Goal: Task Accomplishment & Management: Use online tool/utility

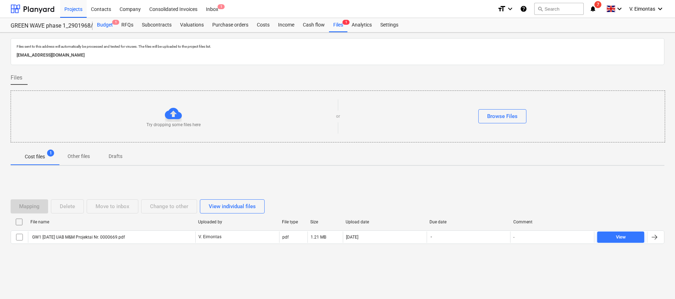
click at [112, 26] on div "Budget 1" at bounding box center [105, 25] width 24 height 14
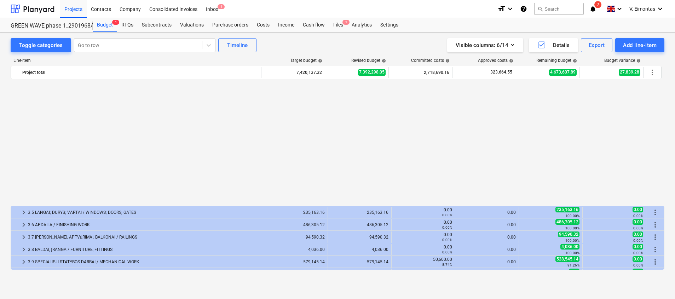
scroll to position [143, 0]
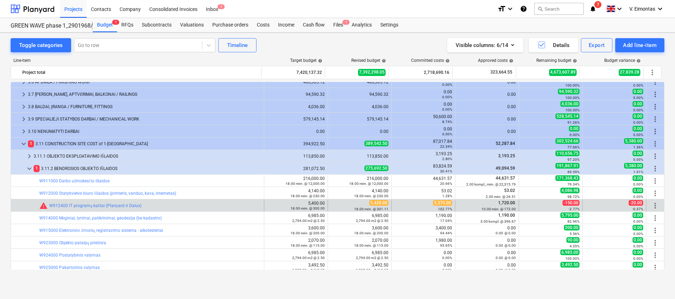
click at [656, 203] on span "more_vert" at bounding box center [655, 206] width 8 height 8
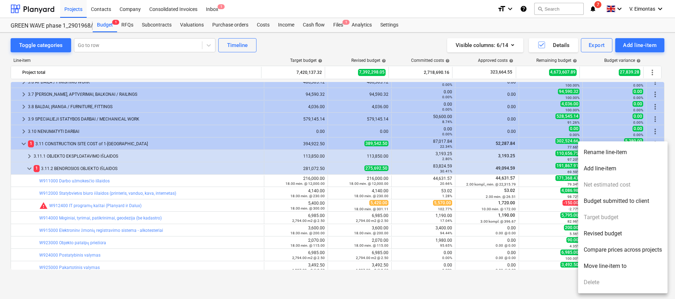
click at [278, 48] on div at bounding box center [337, 149] width 675 height 299
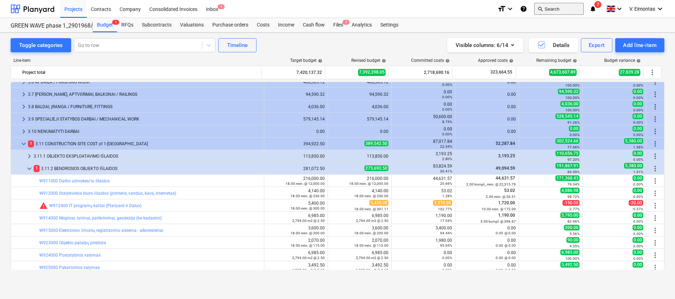
click at [568, 5] on button "search Search" at bounding box center [560, 9] width 50 height 12
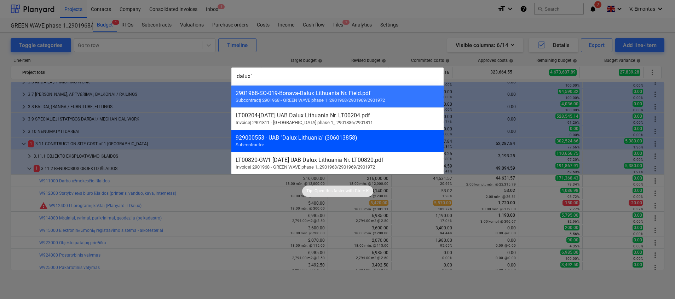
type input "dalux""
click at [314, 141] on div "929000553 - UAB "Dalux Lithuania" (306013858)" at bounding box center [338, 138] width 204 height 7
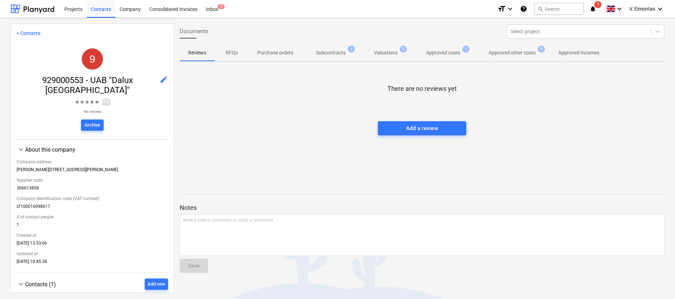
click at [395, 54] on p "Valuations" at bounding box center [386, 52] width 24 height 7
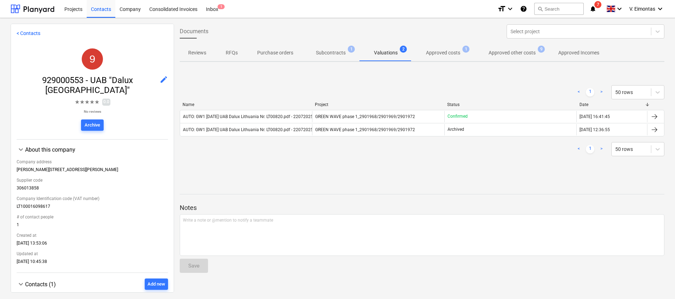
click at [335, 50] on p "Subcontracts" at bounding box center [331, 52] width 30 height 7
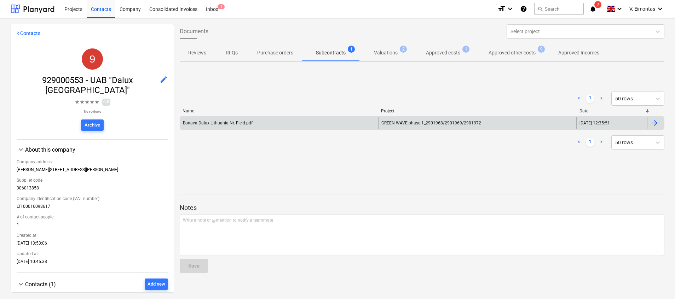
click at [358, 125] on div "Bonava-Dalux Lithuania Nr. Field.pdf" at bounding box center [279, 123] width 198 height 11
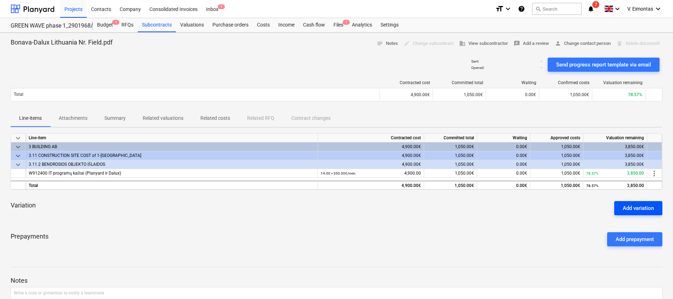
click at [657, 211] on button "Add variation" at bounding box center [638, 208] width 48 height 14
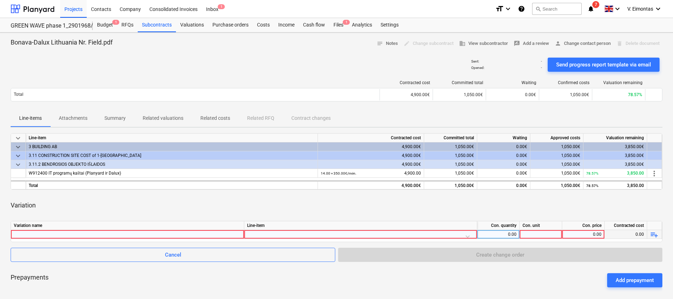
click at [137, 236] on div at bounding box center [127, 234] width 227 height 8
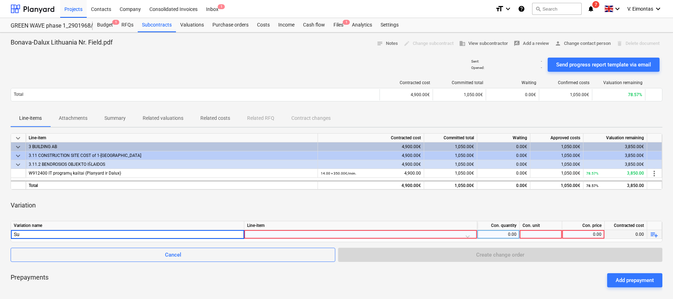
type input "S"
type input "08.19 S"
click at [625, 203] on div "Variation" at bounding box center [337, 206] width 652 height 20
click at [228, 203] on div "Variation" at bounding box center [337, 206] width 652 height 20
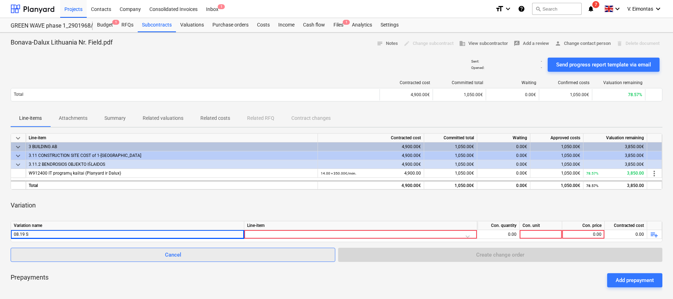
click at [234, 252] on span "Cancel" at bounding box center [172, 255] width 307 height 9
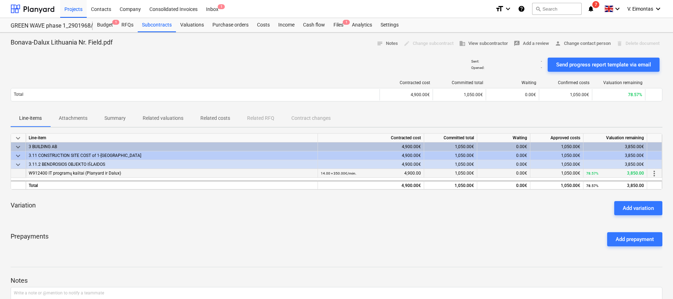
click at [653, 171] on span "more_vert" at bounding box center [654, 174] width 8 height 8
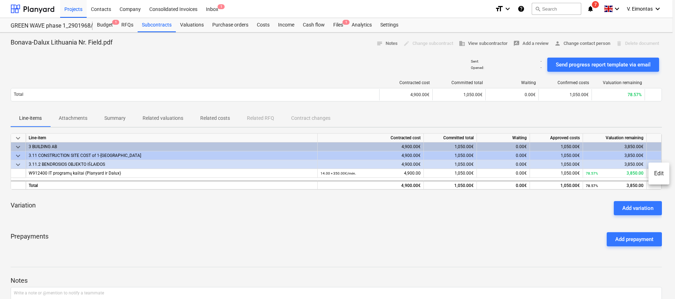
click at [657, 172] on li "Edit" at bounding box center [659, 174] width 21 height 16
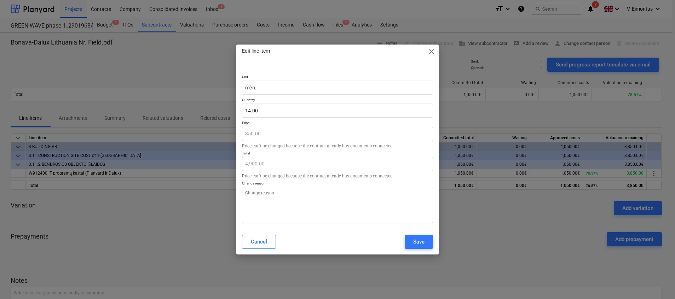
type textarea "x"
click at [248, 112] on input "14" at bounding box center [337, 111] width 191 height 14
type input "12"
type textarea "x"
type input "4,200.00"
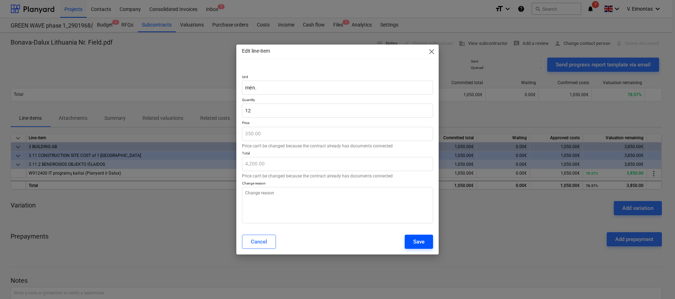
type input "12.00"
click at [416, 242] on div "Save" at bounding box center [418, 242] width 11 height 9
type textarea "x"
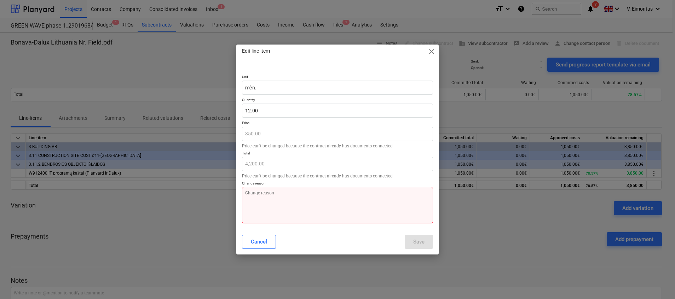
click at [344, 213] on textarea at bounding box center [337, 205] width 191 height 36
type textarea "."
type textarea "x"
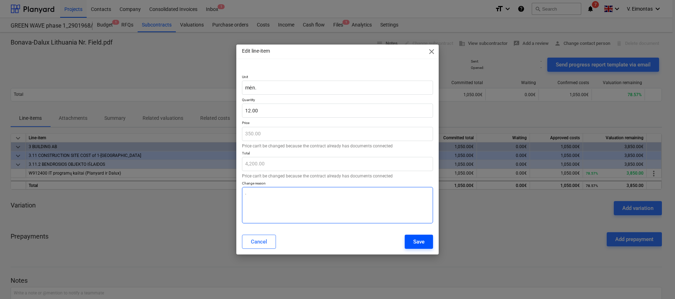
type textarea "."
click at [418, 238] on div "Save" at bounding box center [418, 242] width 11 height 9
type textarea "x"
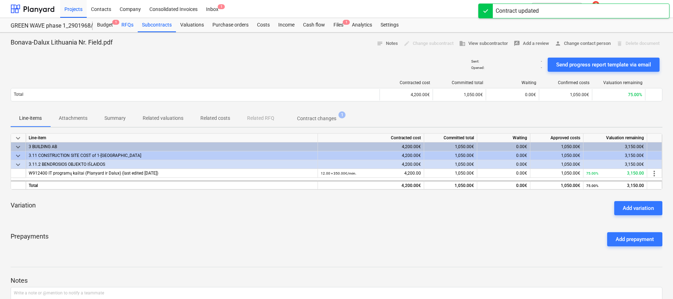
drag, startPoint x: 110, startPoint y: 21, endPoint x: 132, endPoint y: 30, distance: 24.1
click at [109, 20] on div "Budget 1" at bounding box center [105, 25] width 24 height 14
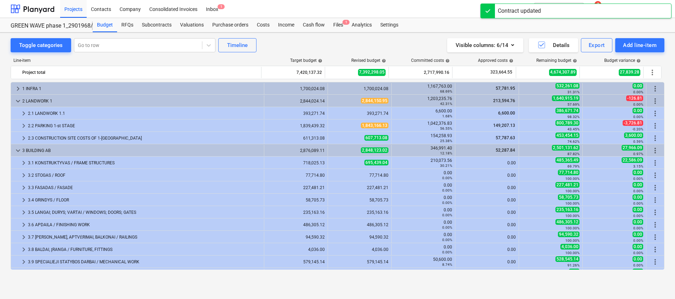
scroll to position [143, 0]
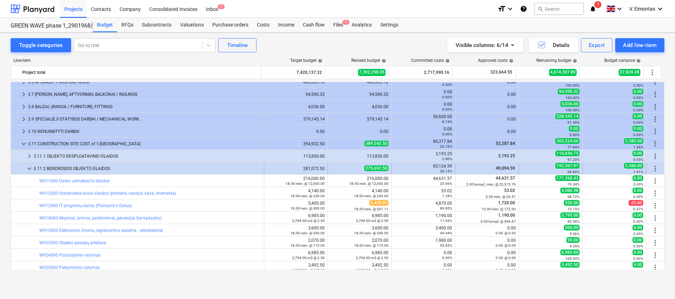
click at [28, 165] on span "keyboard_arrow_down" at bounding box center [29, 169] width 8 height 8
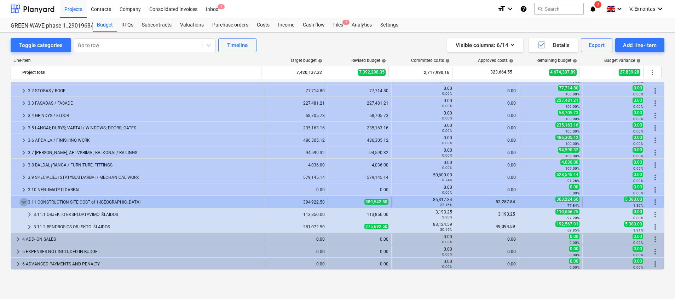
click at [23, 200] on span "keyboard_arrow_down" at bounding box center [23, 202] width 8 height 8
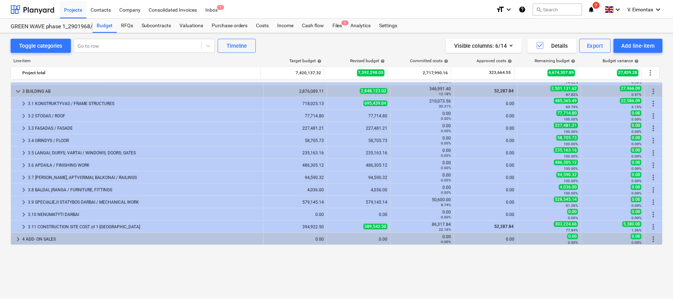
scroll to position [0, 0]
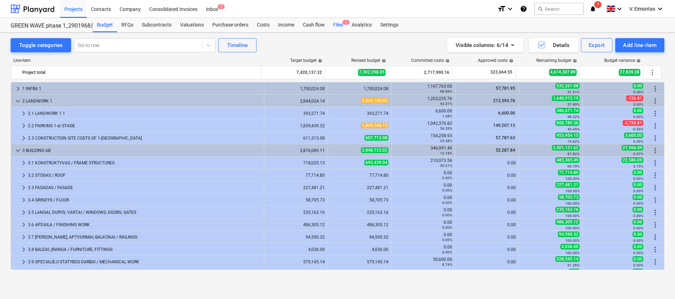
click at [340, 23] on div "Files 1" at bounding box center [338, 25] width 18 height 14
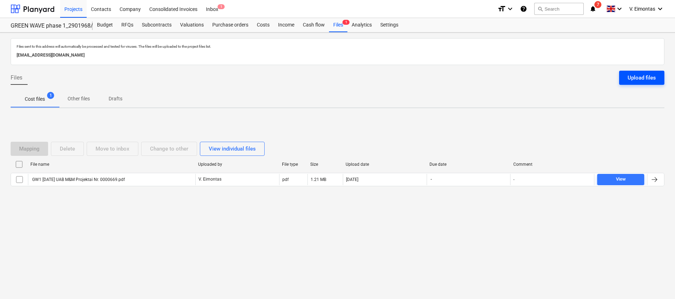
click at [628, 78] on div "Upload files" at bounding box center [642, 77] width 28 height 9
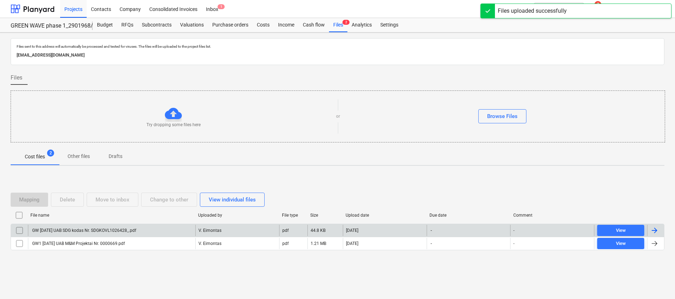
click at [123, 229] on div "GW [DATE] UAB SDG kodas Nr. SDGKOVL1026428_.pdf" at bounding box center [83, 230] width 105 height 5
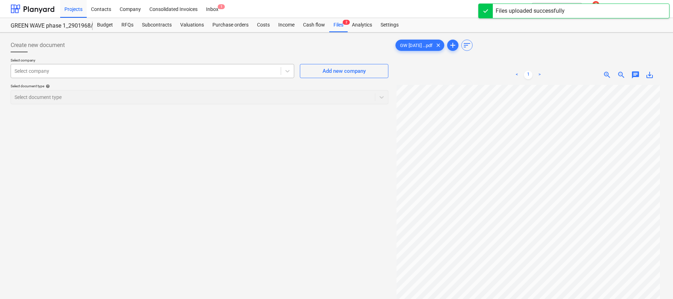
click at [126, 68] on div at bounding box center [146, 71] width 263 height 7
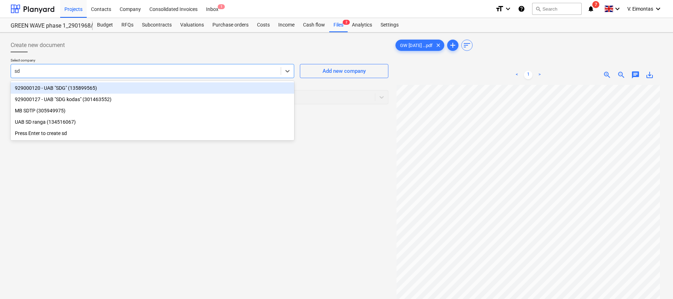
type input "sdg"
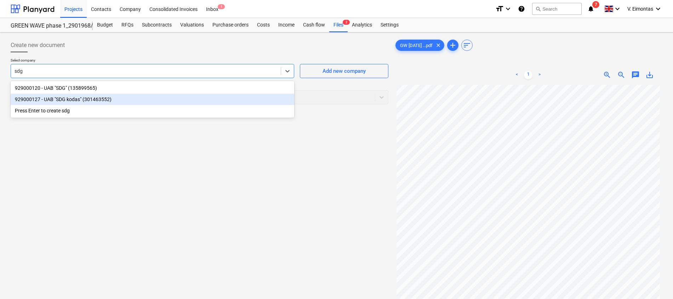
click at [54, 96] on div "929000127 - UAB "SDG kodas" (301463552)" at bounding box center [153, 99] width 284 height 11
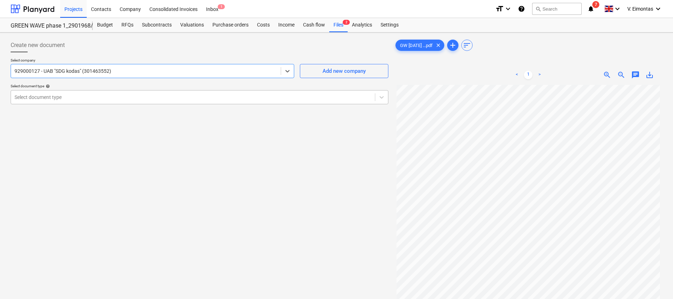
click at [98, 94] on div at bounding box center [193, 97] width 357 height 7
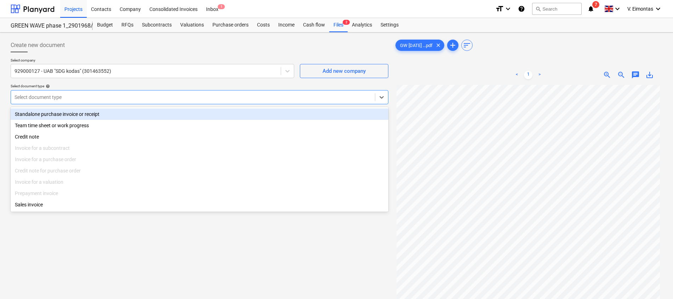
click at [76, 113] on div "Standalone purchase invoice or receipt" at bounding box center [200, 114] width 378 height 11
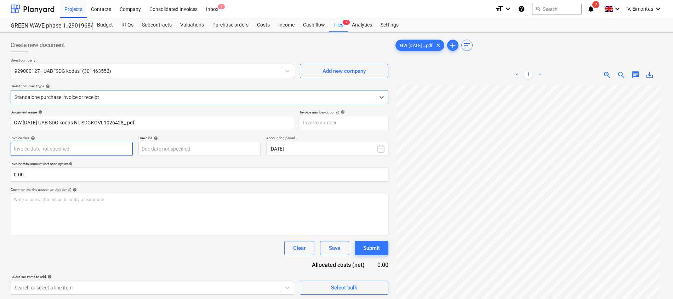
click at [41, 153] on body "Projects Contacts Company Consolidated Invoices Inbox 1 format_size keyboard_ar…" at bounding box center [336, 149] width 673 height 299
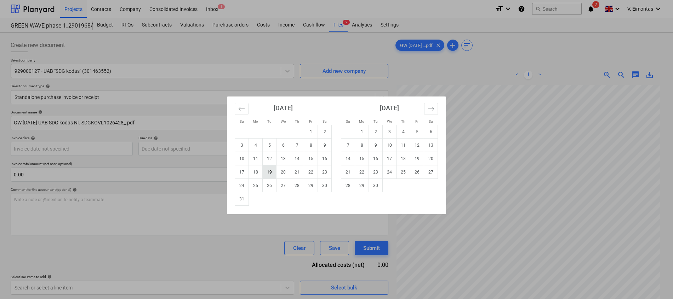
click at [269, 173] on td "19" at bounding box center [270, 172] width 14 height 13
type input "[DATE]"
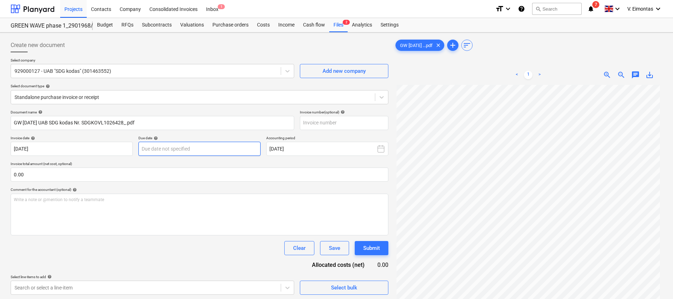
click at [204, 149] on body "Projects Contacts Company Consolidated Invoices Inbox 1 format_size keyboard_ar…" at bounding box center [336, 149] width 673 height 299
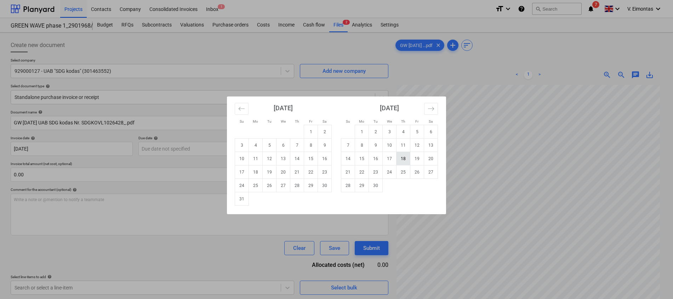
click at [405, 157] on td "18" at bounding box center [403, 158] width 14 height 13
type input "[DATE]"
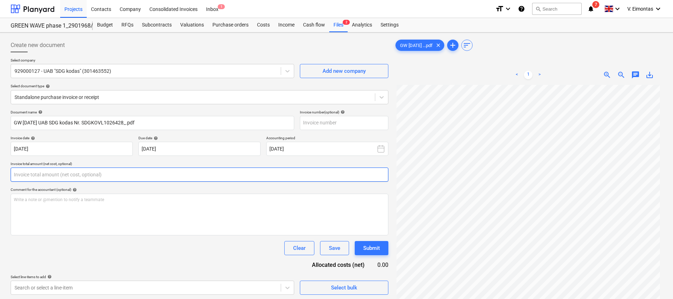
click at [76, 173] on input "text" at bounding box center [200, 175] width 378 height 14
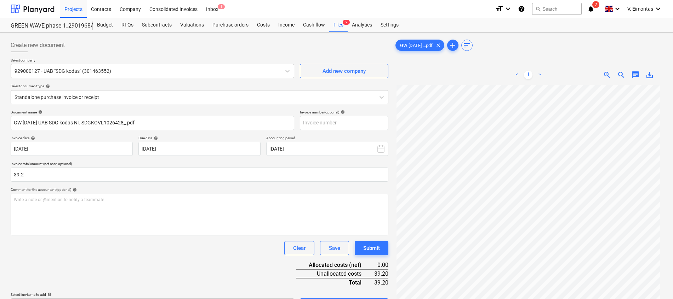
type input "39.20"
click at [86, 245] on div "Clear Save Submit" at bounding box center [200, 248] width 378 height 14
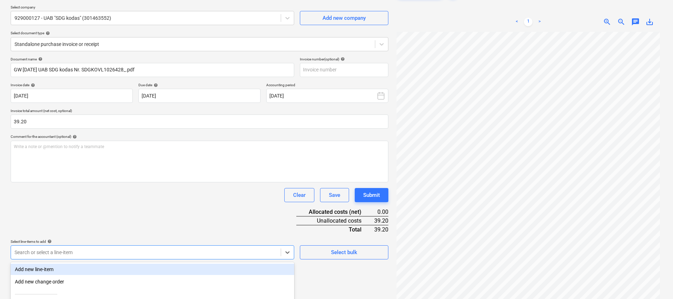
scroll to position [124, 0]
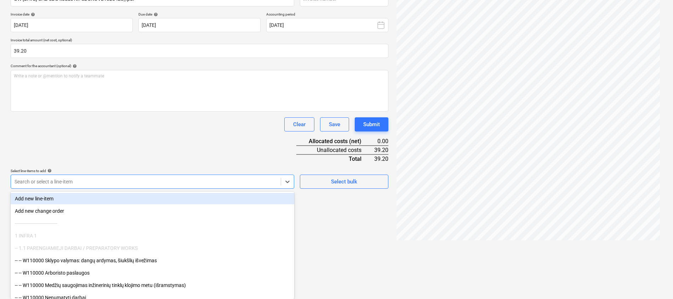
click at [145, 176] on body "Projects Contacts Company Consolidated Invoices Inbox 1 format_size keyboard_ar…" at bounding box center [336, 25] width 673 height 299
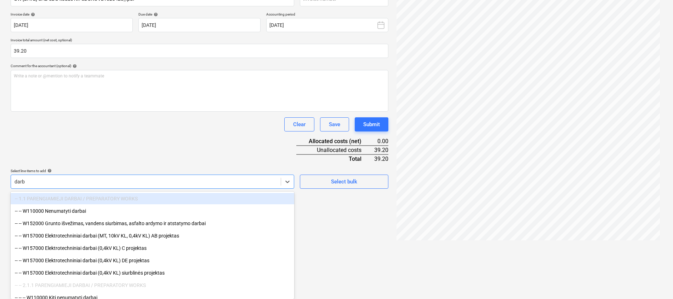
type input "darbų"
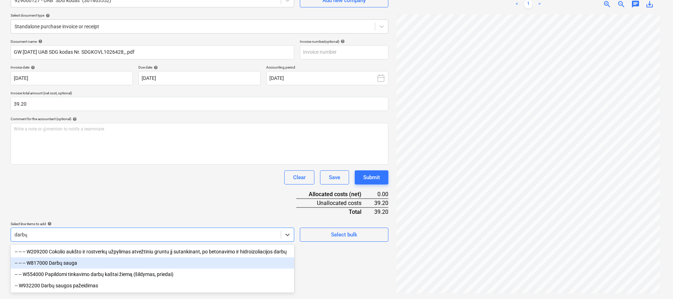
click at [145, 265] on div "-- -- -- W817000 Darbų sauga" at bounding box center [153, 263] width 284 height 11
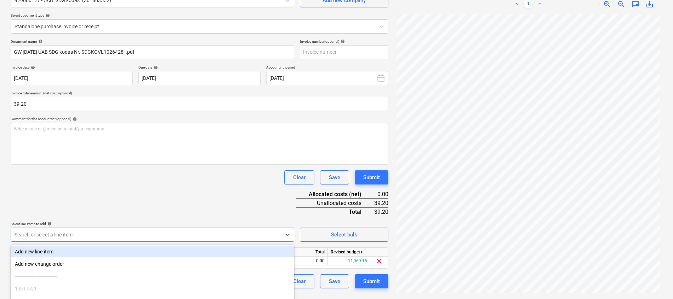
click at [173, 199] on div "Document name help GW [DATE] UAB SDG kodas Nr. SDGKOVL1026428_.pdf Invoice numb…" at bounding box center [200, 164] width 378 height 250
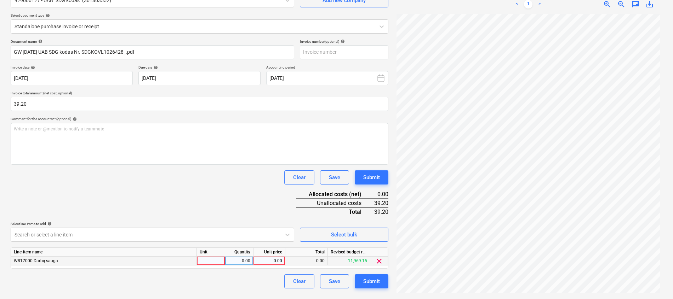
click at [214, 264] on div at bounding box center [211, 261] width 28 height 9
type input "kompl."
type input "1"
type input "39.2"
click at [254, 208] on div "Document name help GW [DATE] UAB SDG kodas Nr. SDGKOVL1026428_.pdf Invoice numb…" at bounding box center [200, 164] width 378 height 250
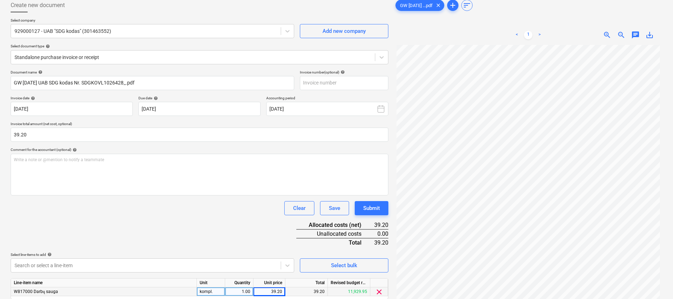
scroll to position [18, 0]
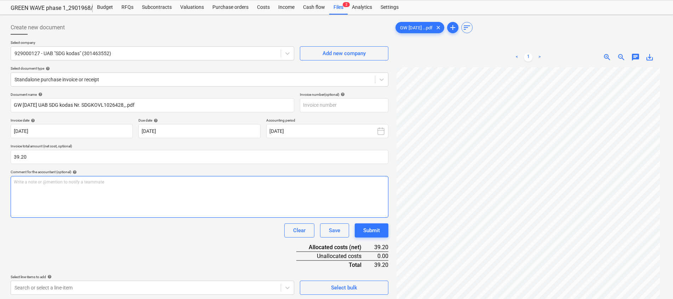
click at [50, 200] on div "Write a note or @mention to notify a teammate [PERSON_NAME]" at bounding box center [200, 197] width 378 height 42
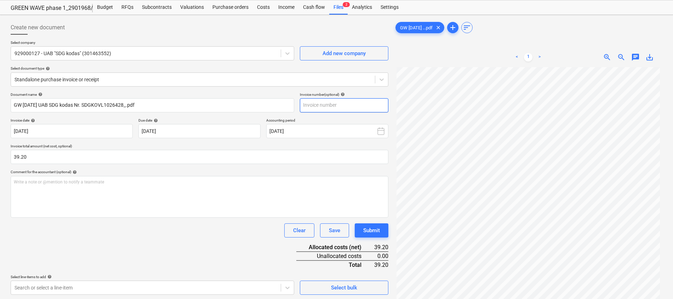
click at [316, 104] on input "text" at bounding box center [344, 105] width 88 height 14
paste input "SDGKOVL1026428"
type input "SDGKOVL1026428"
click at [175, 246] on div "Document name help GW [DATE] UAB SDG kodas Nr. SDGKOVL1026428_.pdf Invoice numb…" at bounding box center [200, 217] width 378 height 250
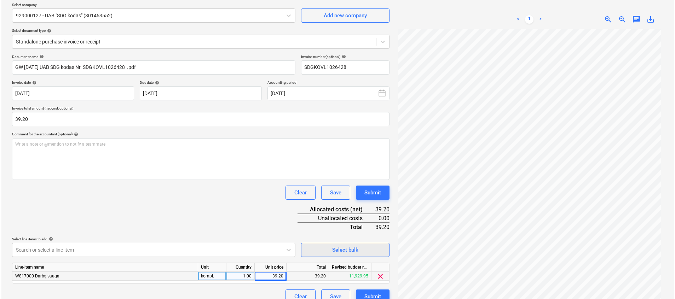
scroll to position [71, 0]
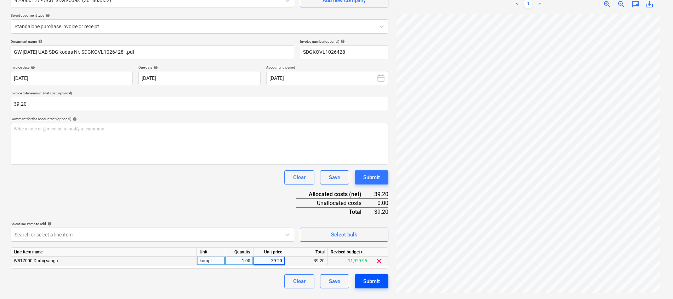
click at [370, 281] on div "Submit" at bounding box center [371, 281] width 17 height 9
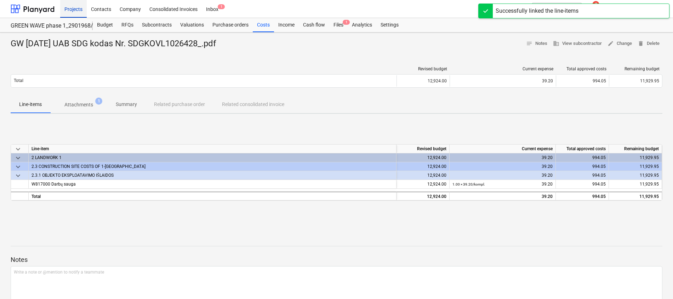
drag, startPoint x: 70, startPoint y: 11, endPoint x: 81, endPoint y: 11, distance: 11.0
click at [70, 11] on div "Projects" at bounding box center [73, 9] width 27 height 18
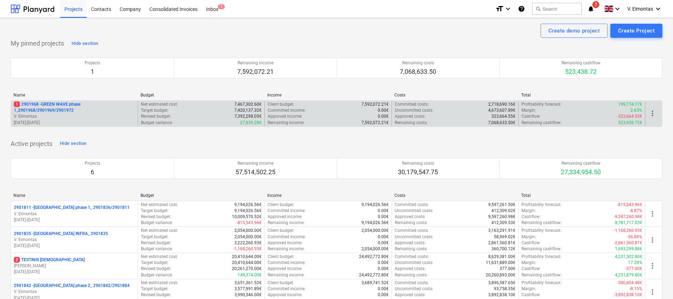
click at [55, 101] on div "1 2901968 - GREEN WAVE phase 1_2901968/2901969/2901972 V. Eimontas [DATE] - [DA…" at bounding box center [337, 114] width 652 height 27
